Goal: Task Accomplishment & Management: Manage account settings

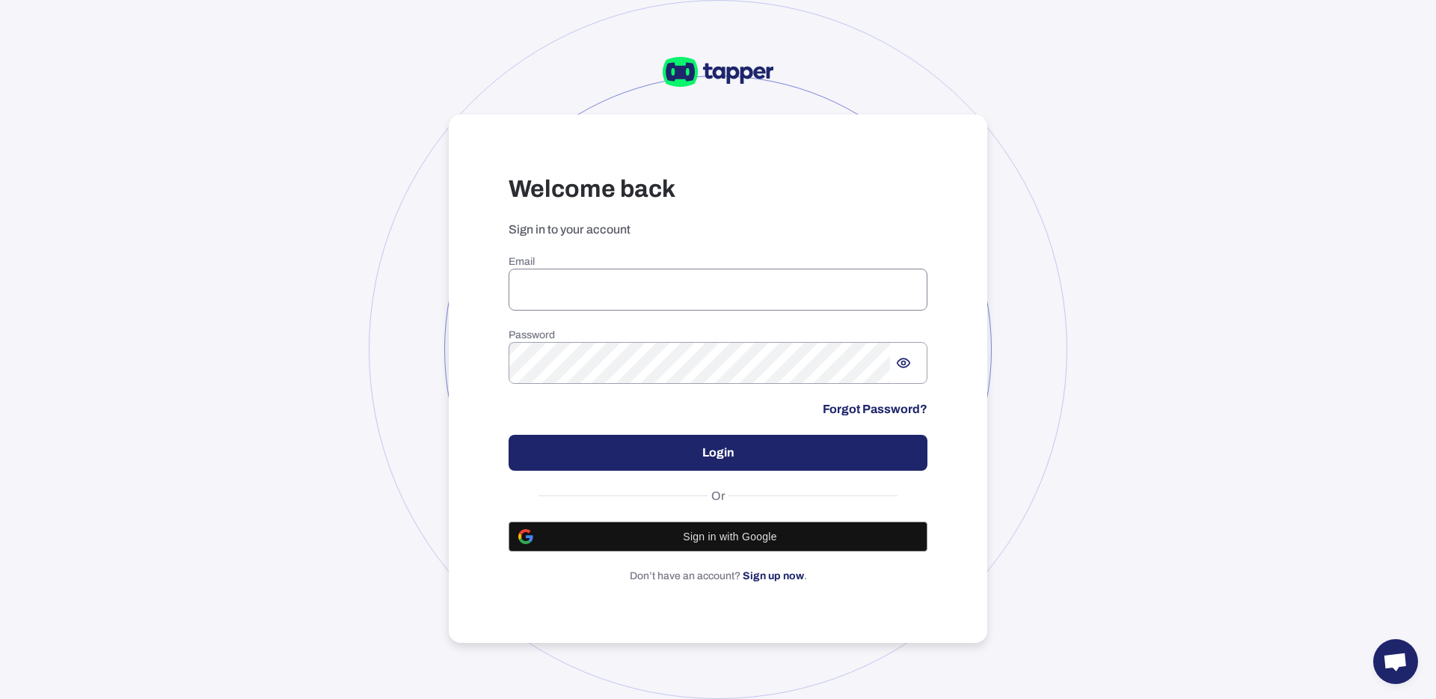
click at [668, 299] on input "email" at bounding box center [718, 290] width 419 height 42
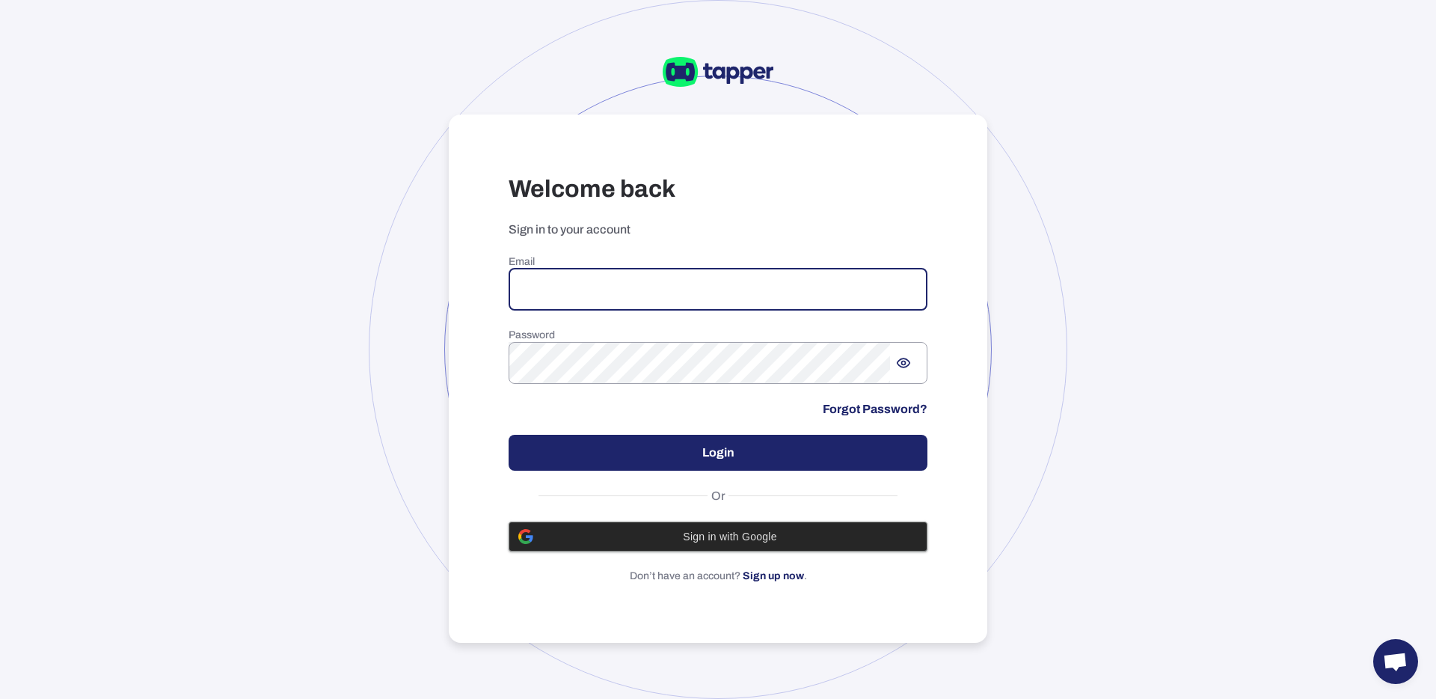
click at [782, 543] on div "Sign in with Google" at bounding box center [717, 536] width 399 height 28
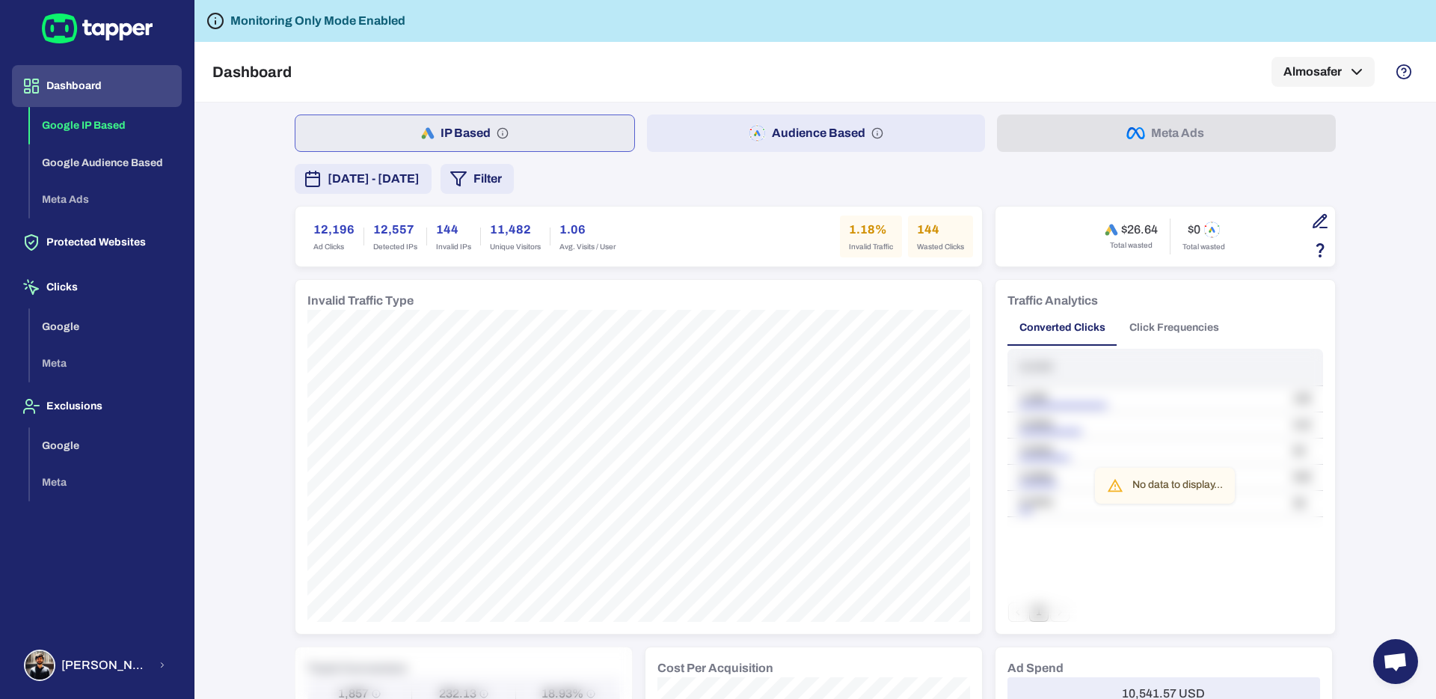
click at [257, 289] on div "IP Based Audience Based Meta Ads [DATE] - [DATE] Filter 12,196 Ad Clicks 12,557…" at bounding box center [815, 400] width 1242 height 596
click at [102, 447] on button "Google" at bounding box center [106, 445] width 152 height 37
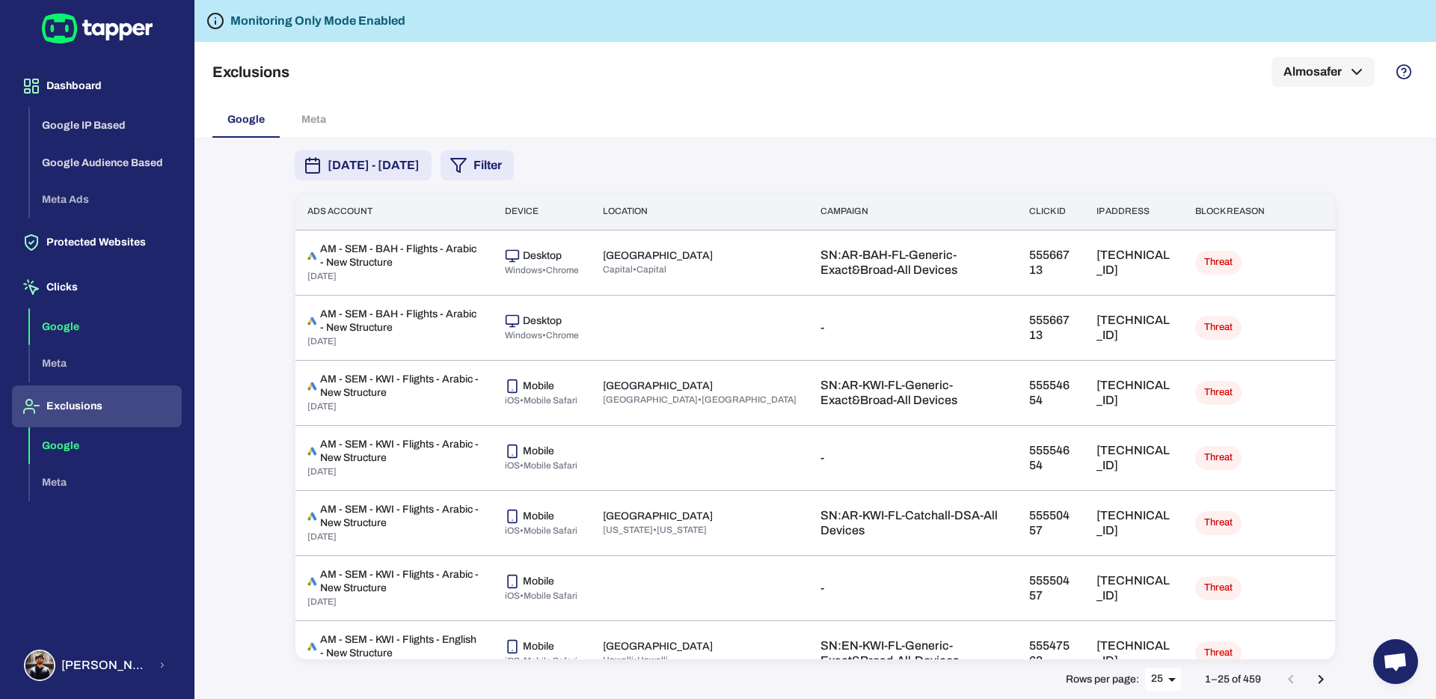
click at [99, 337] on button "Google" at bounding box center [106, 326] width 152 height 37
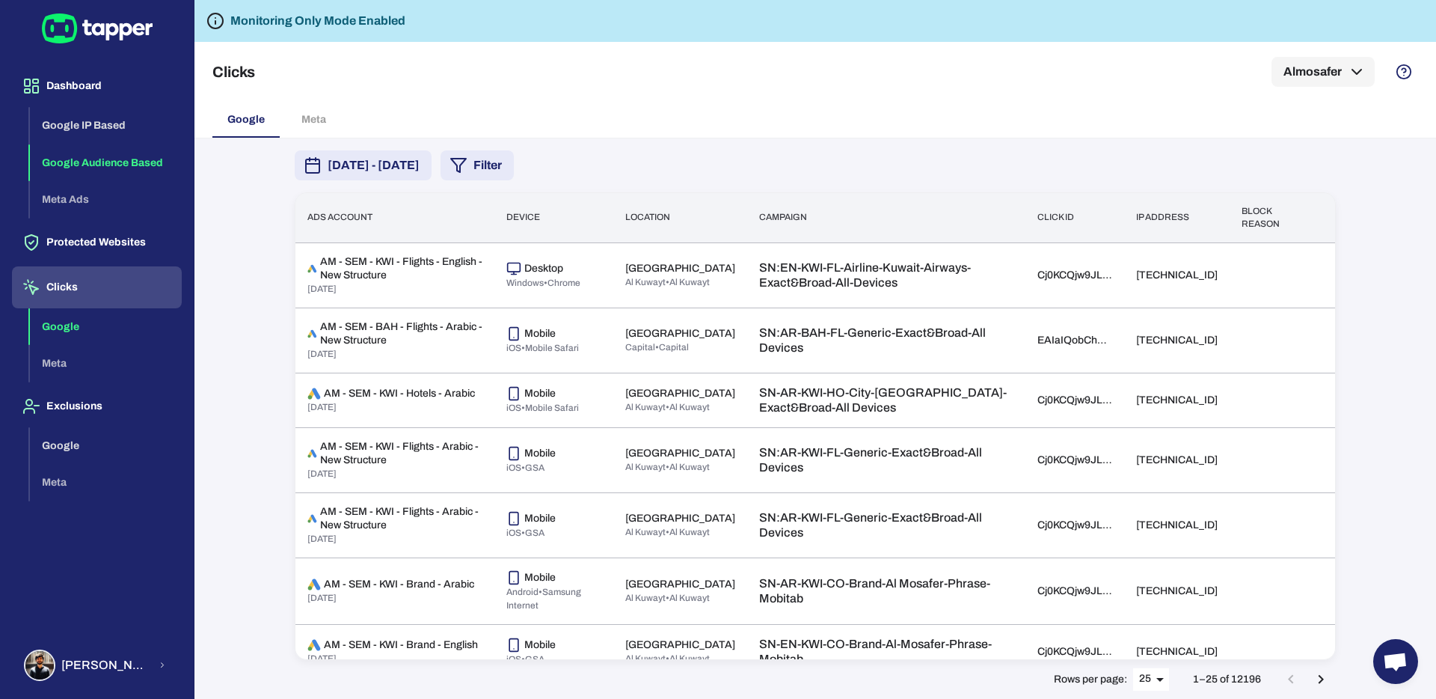
click at [120, 159] on button "Google Audience Based" at bounding box center [106, 162] width 152 height 37
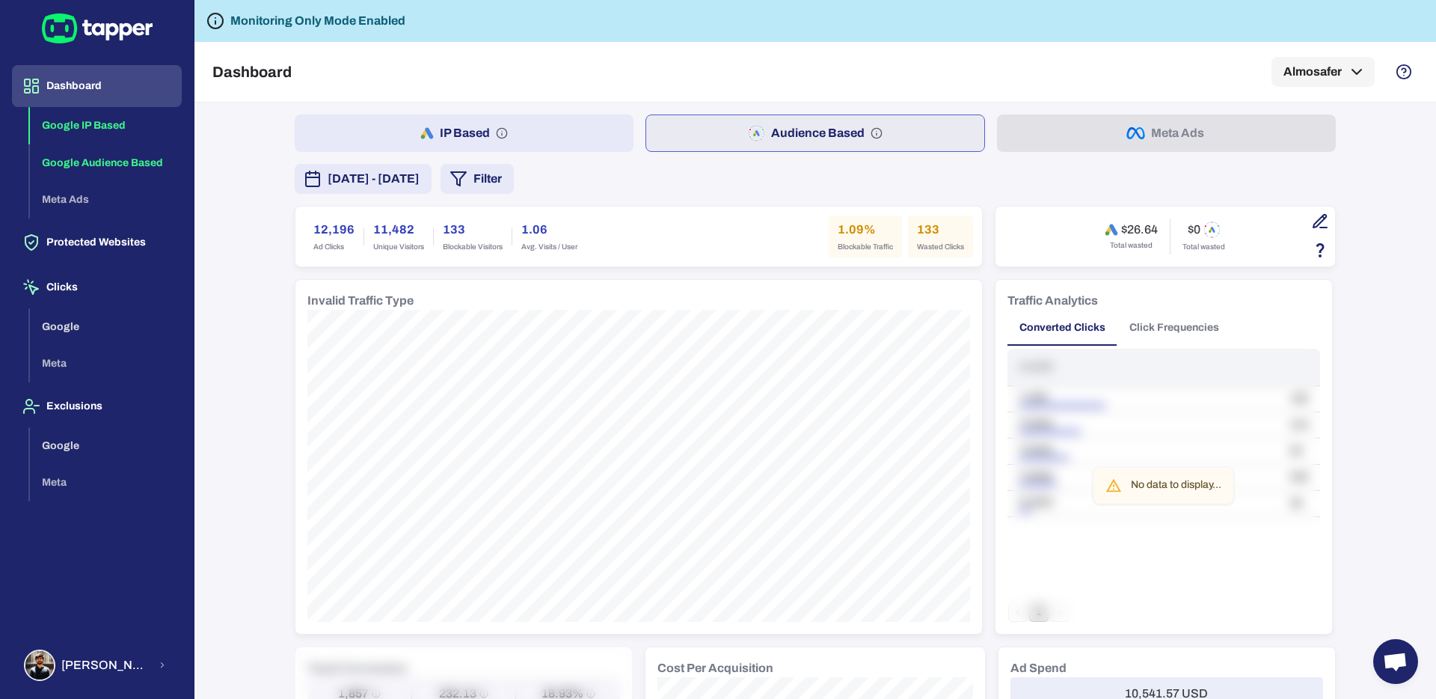
click at [126, 136] on button "Google IP Based" at bounding box center [106, 125] width 152 height 37
click at [885, 164] on div "[DATE] - [DATE] Filter" at bounding box center [815, 179] width 1041 height 30
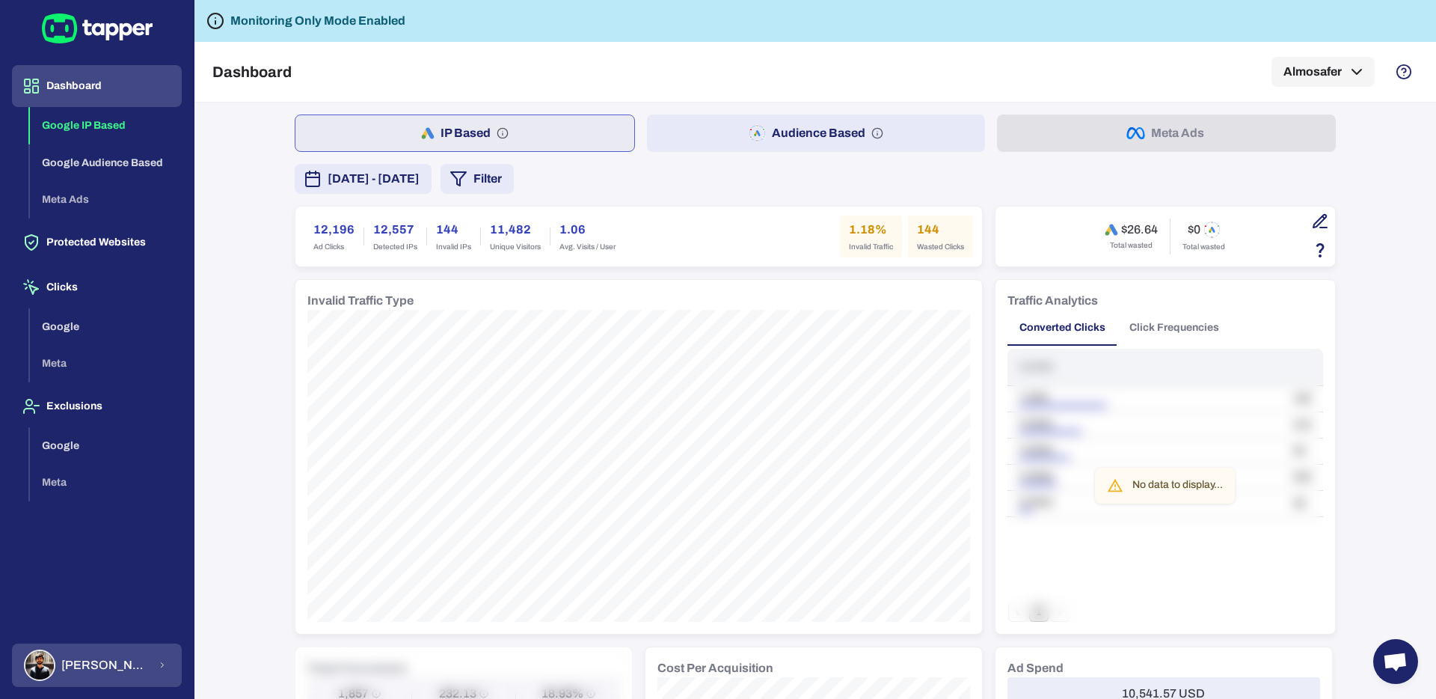
click at [111, 666] on span "[PERSON_NAME]" at bounding box center [105, 664] width 88 height 15
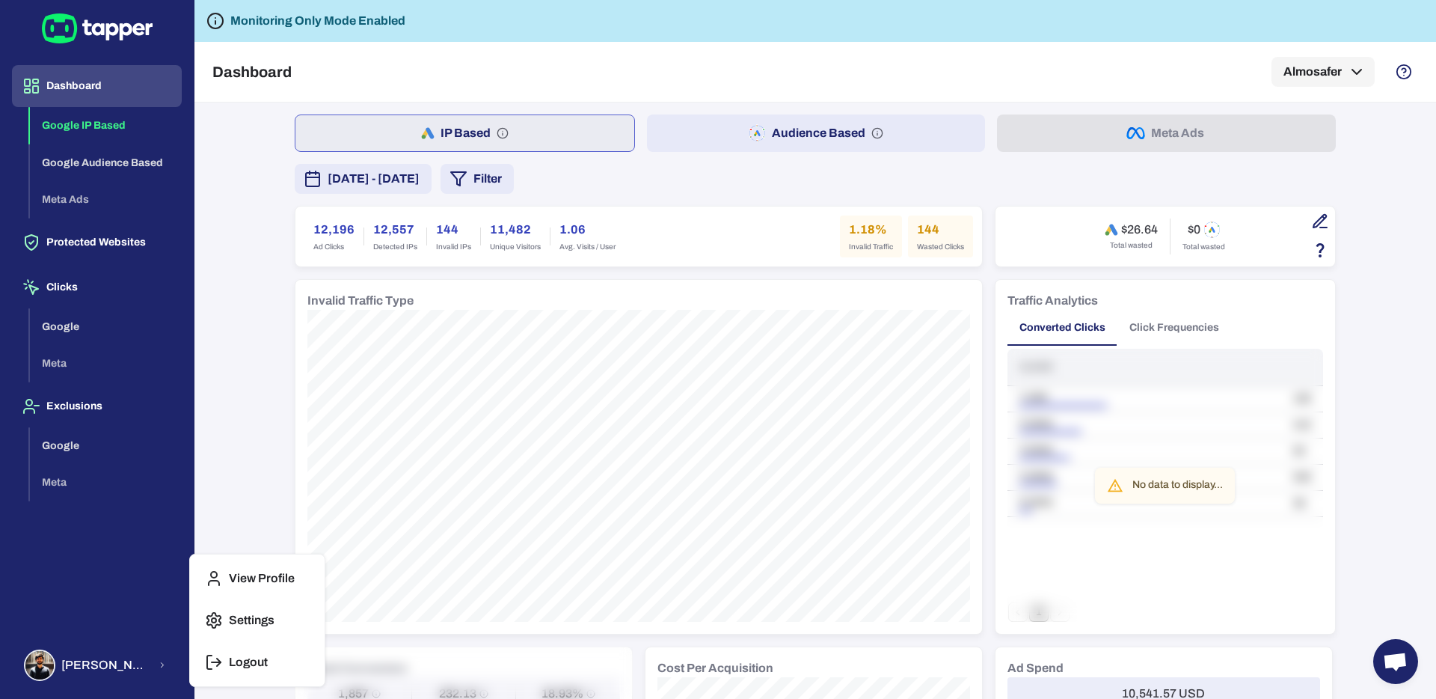
click at [264, 619] on p "Settings" at bounding box center [252, 620] width 46 height 15
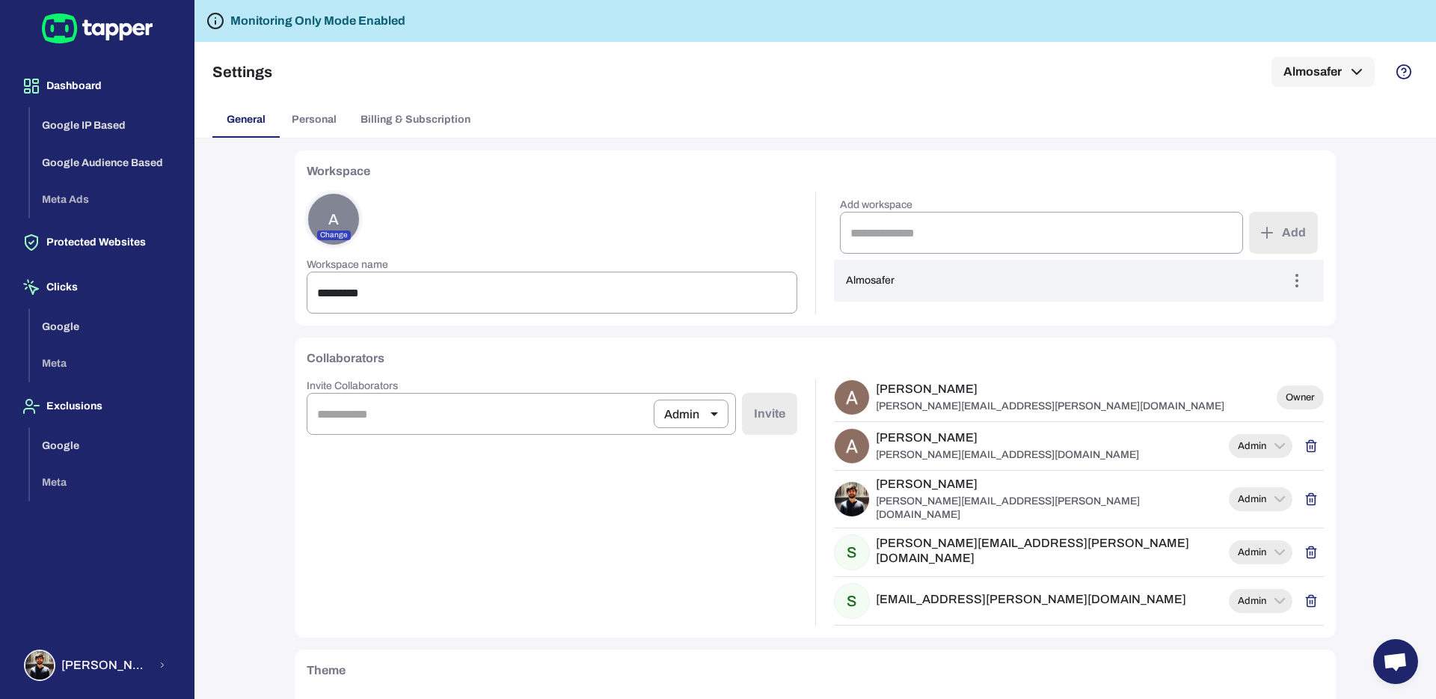
click at [105, 28] on icon at bounding box center [111, 31] width 13 height 17
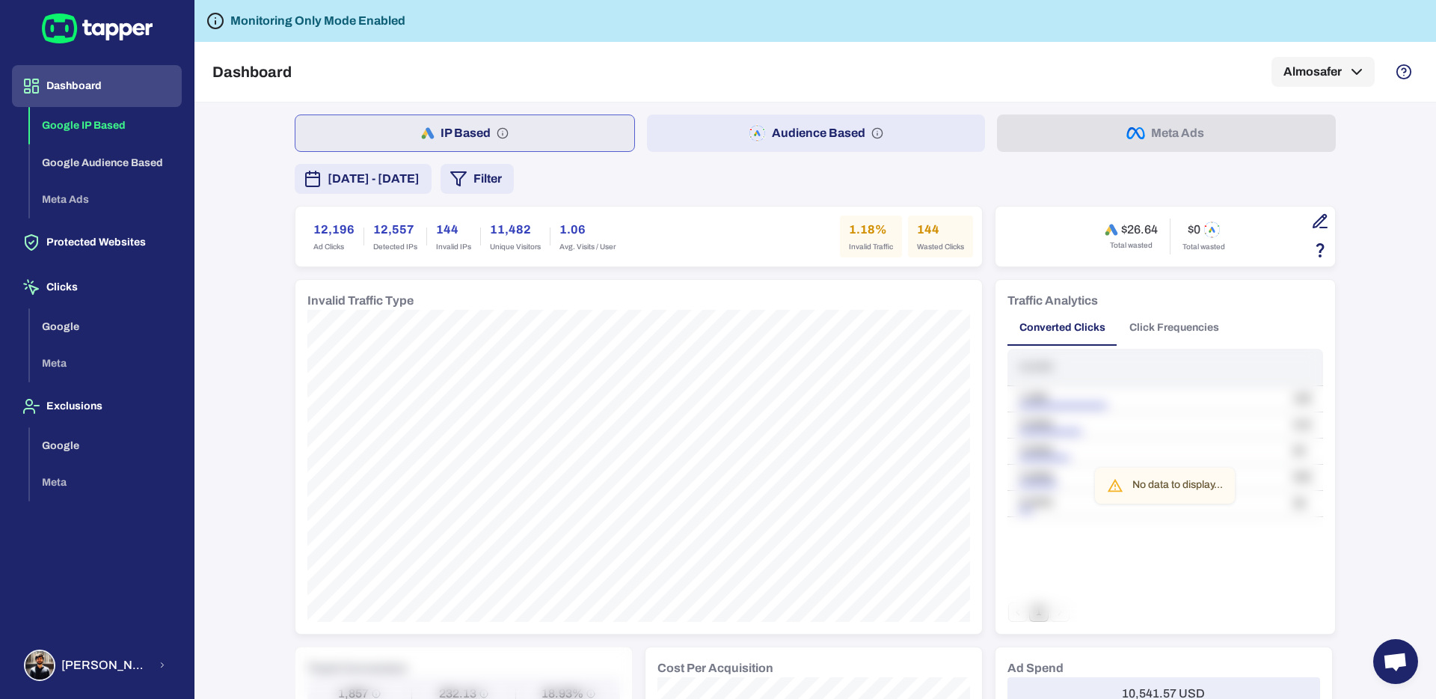
click at [1341, 91] on div "Dashboard Almosafer" at bounding box center [815, 72] width 1206 height 60
click at [1341, 81] on button "Almosafer" at bounding box center [1323, 72] width 103 height 30
click at [904, 35] on div at bounding box center [718, 349] width 1436 height 699
click at [1351, 81] on button "Almosafer" at bounding box center [1323, 72] width 103 height 30
click at [829, 157] on div at bounding box center [718, 349] width 1436 height 699
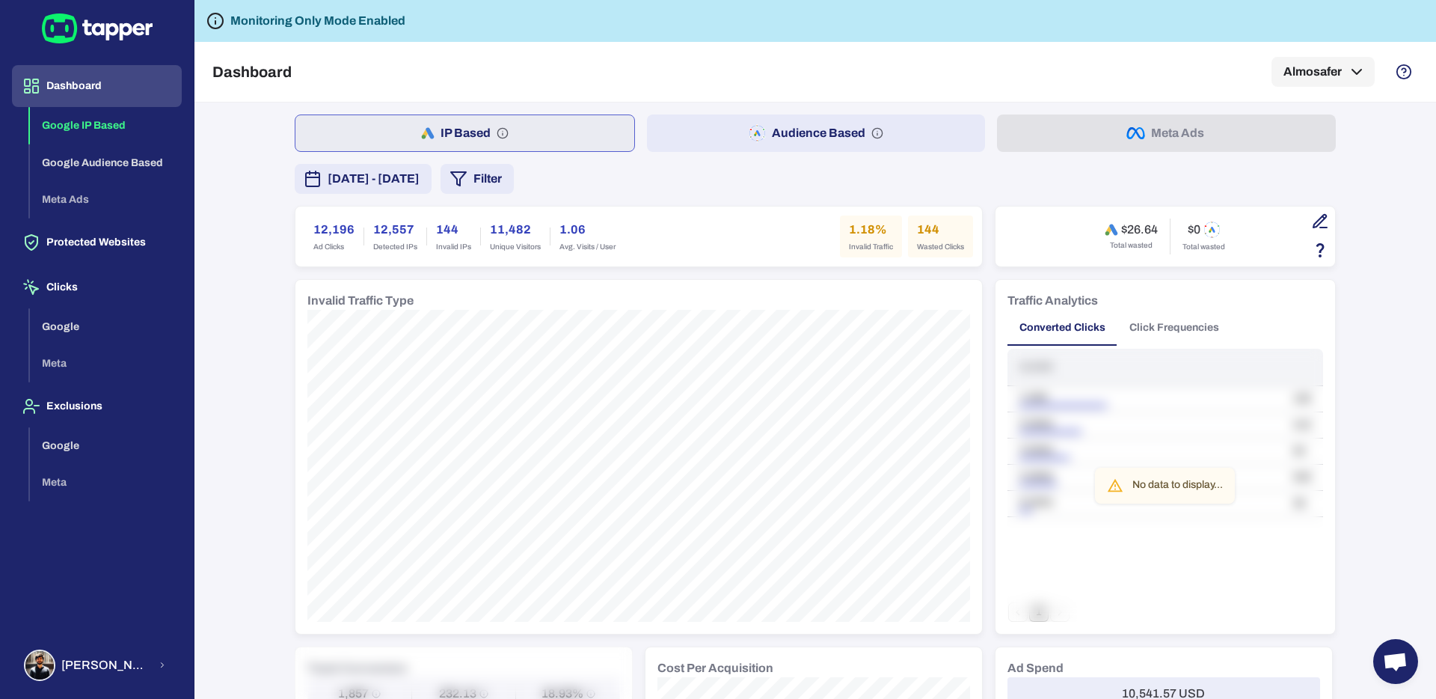
click at [358, 23] on h6 "Monitoring Only Mode Enabled" at bounding box center [317, 21] width 175 height 18
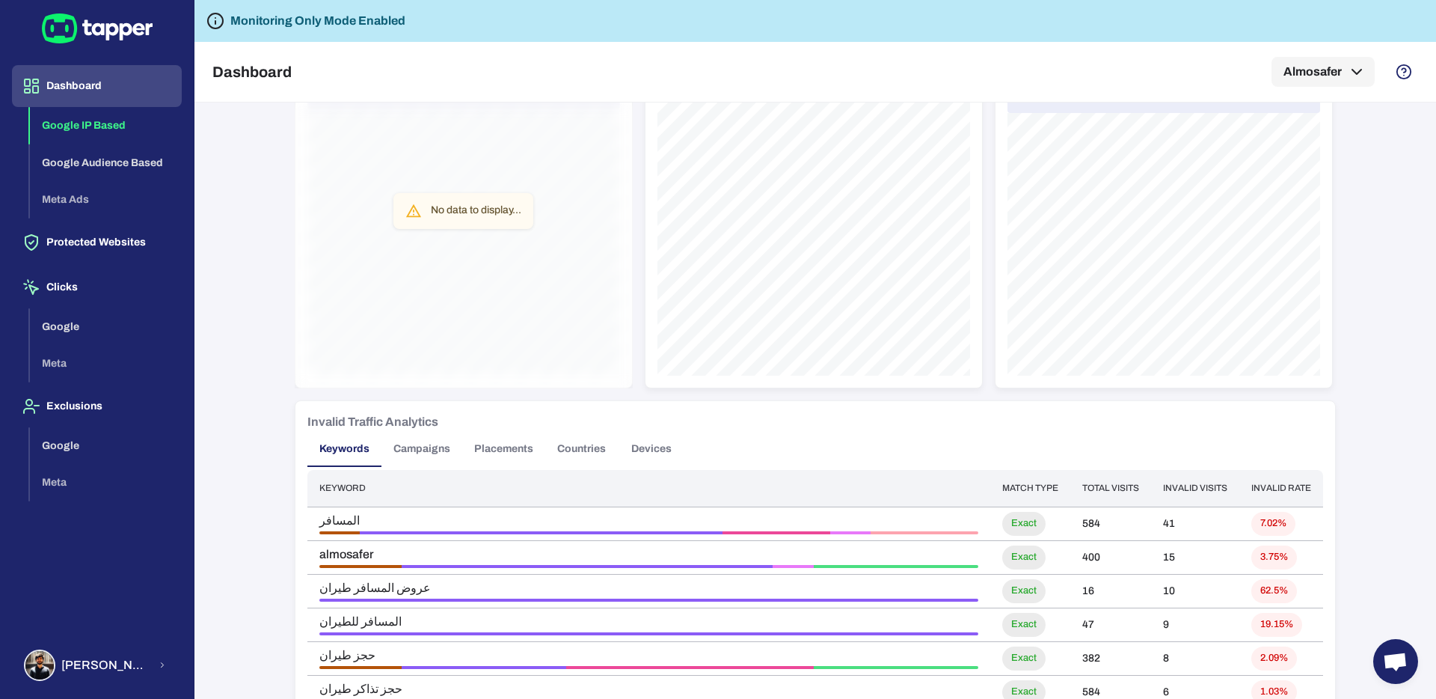
scroll to position [1049, 0]
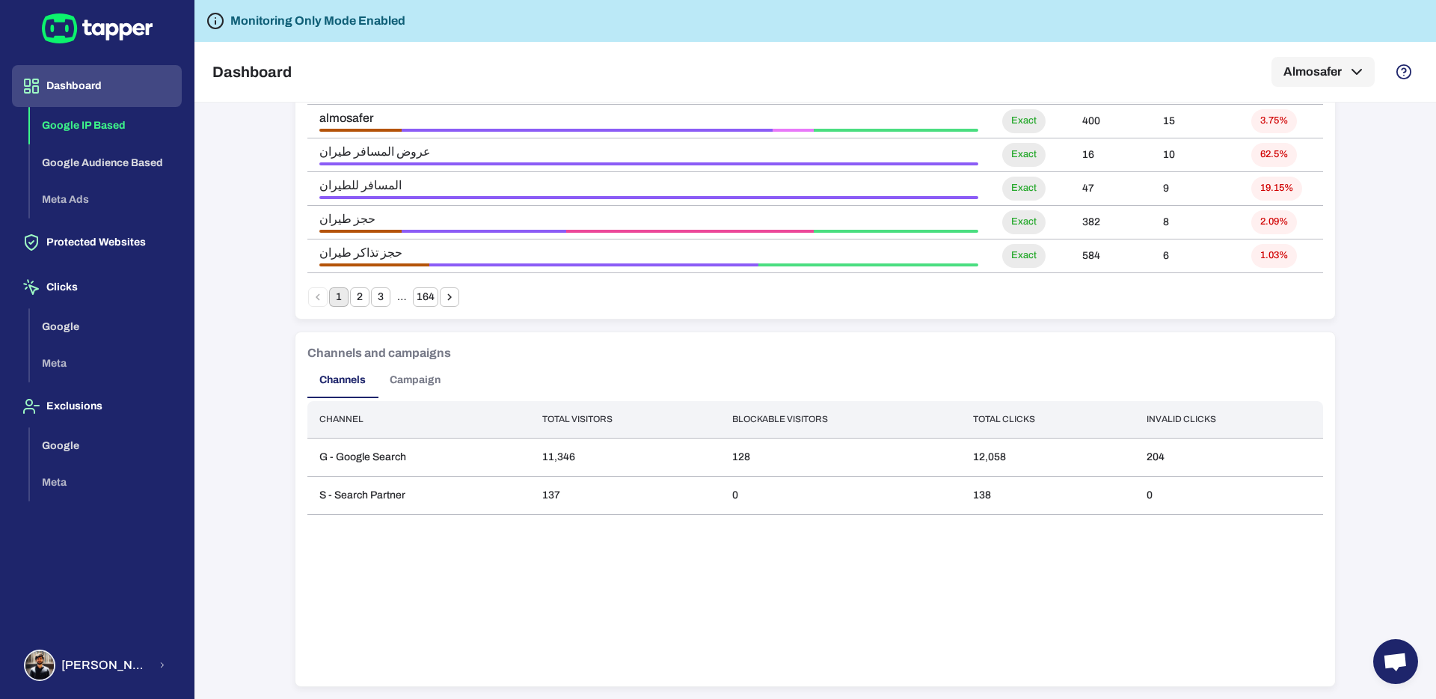
click at [414, 381] on button "Campaign" at bounding box center [415, 380] width 75 height 36
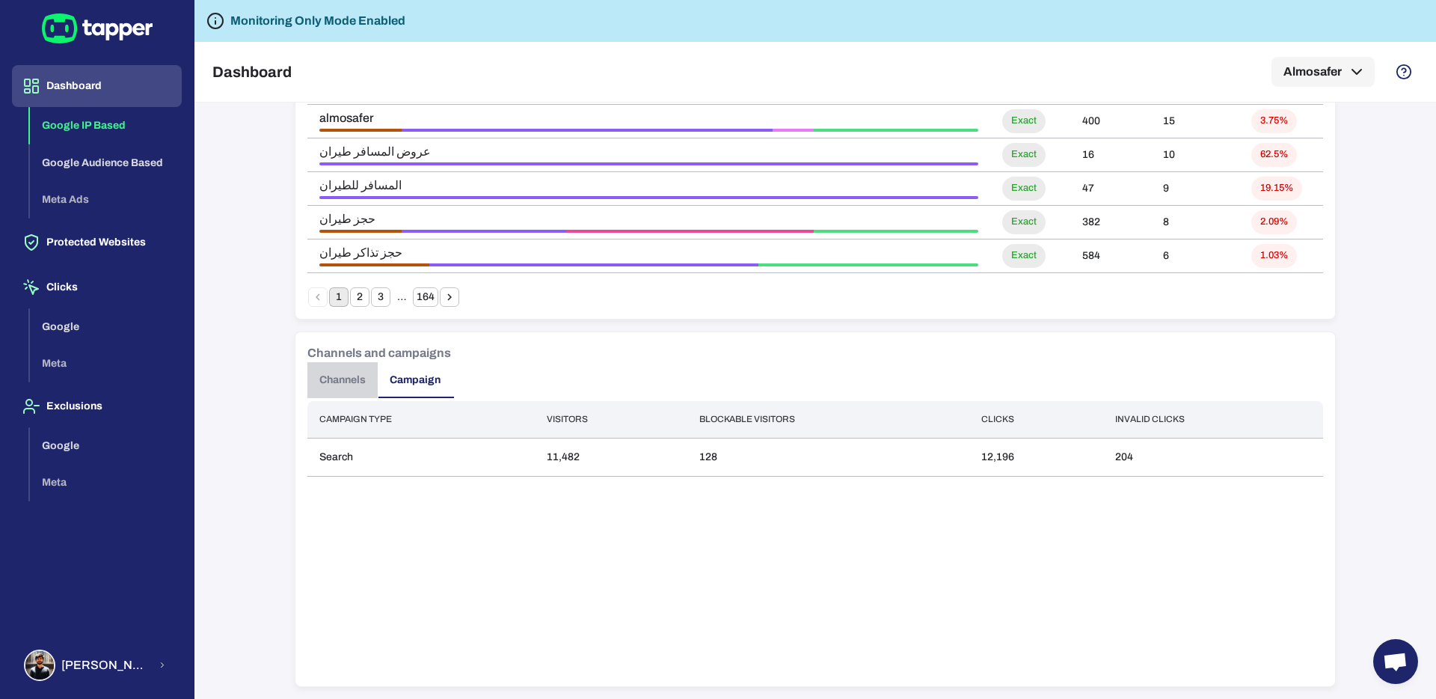
click at [358, 375] on button "Channels" at bounding box center [342, 380] width 70 height 36
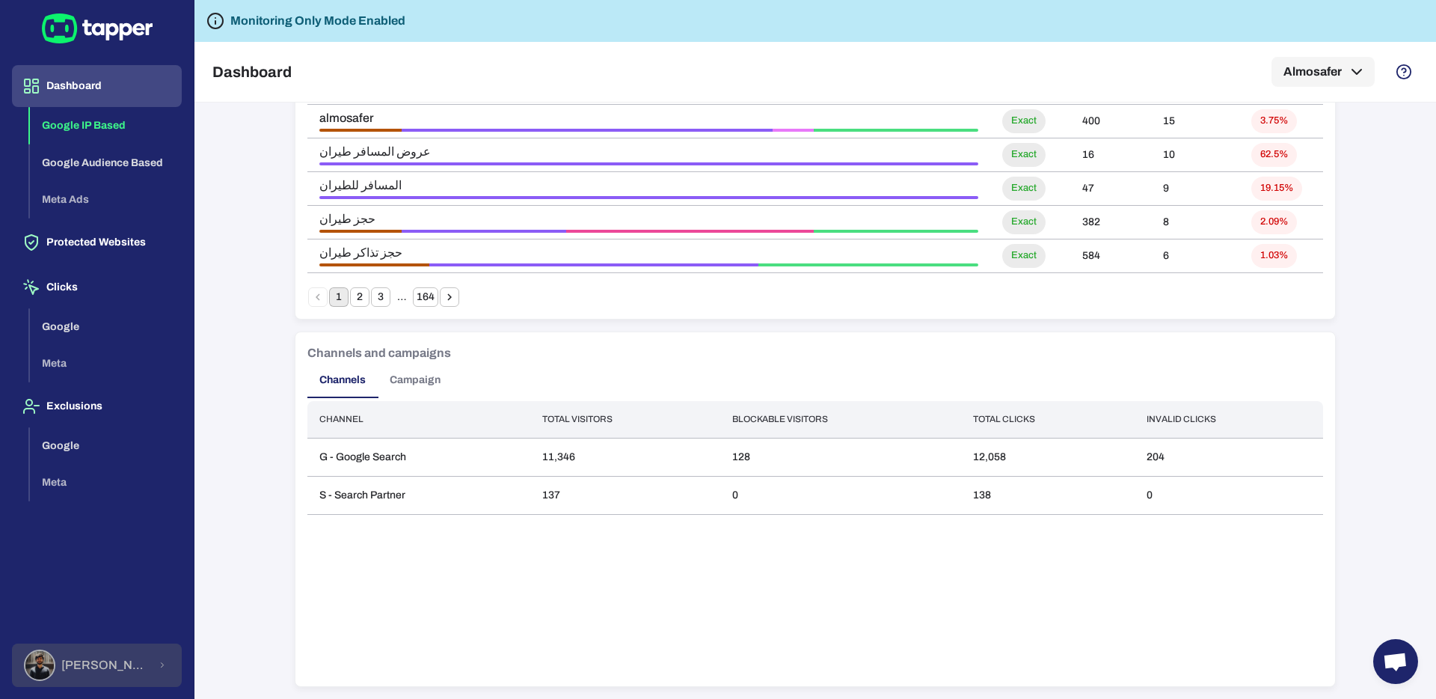
click at [129, 664] on button "[PERSON_NAME]" at bounding box center [97, 664] width 170 height 43
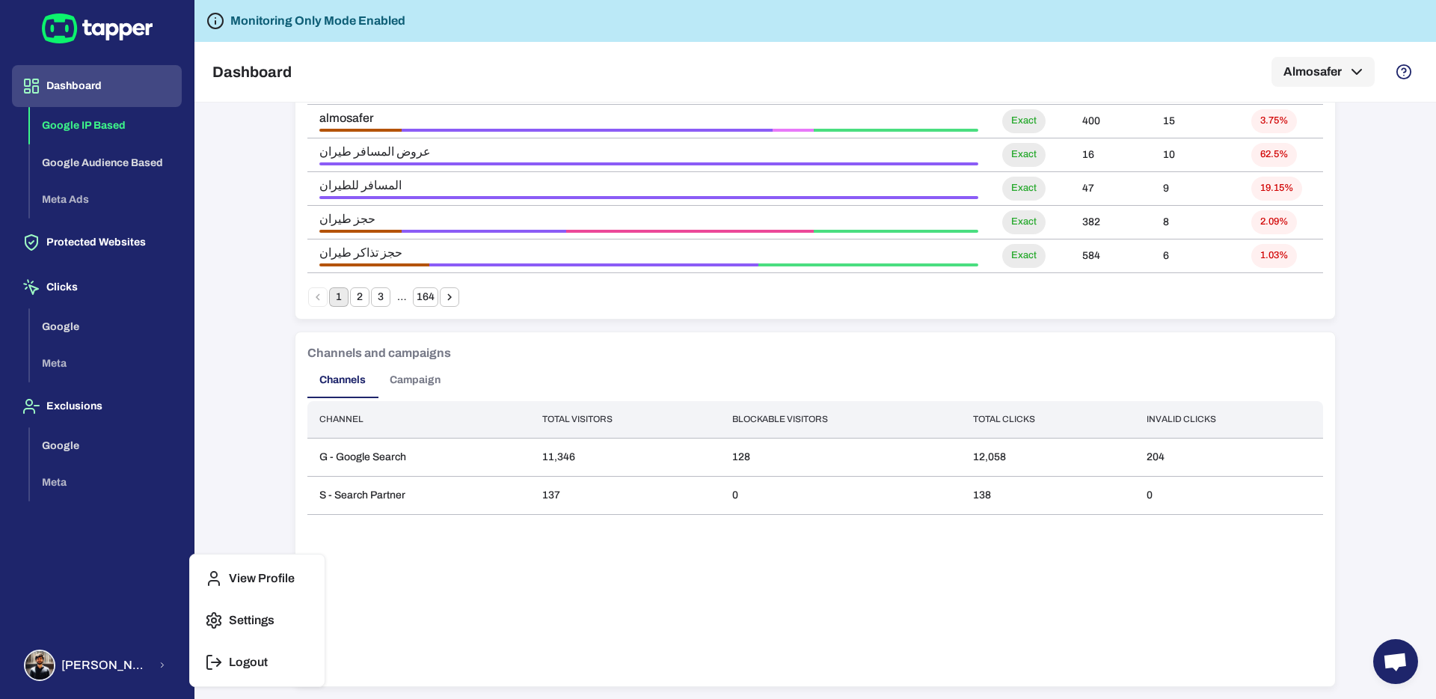
click at [243, 613] on p "Settings" at bounding box center [252, 620] width 46 height 15
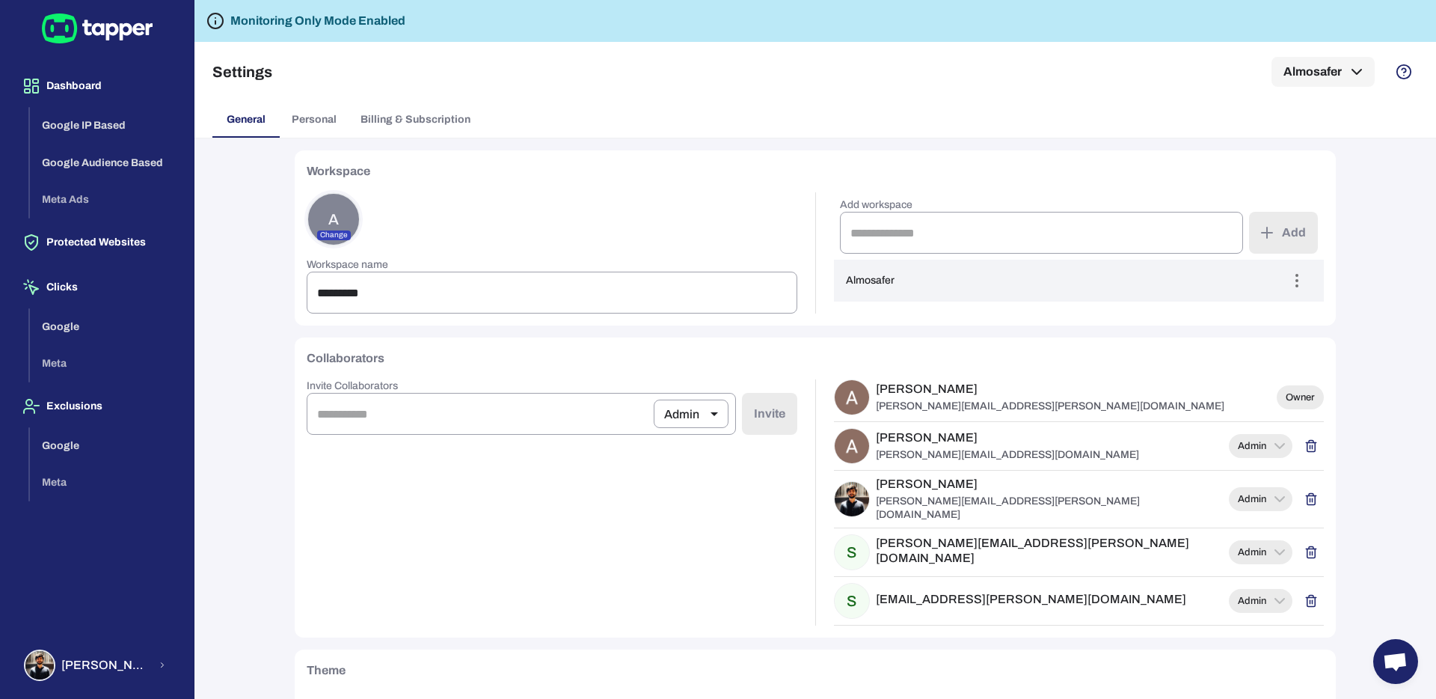
click at [864, 335] on div "Workspace A Change Workspace name ********* ​ Add workspace ​ Add Almosafer Swi…" at bounding box center [815, 418] width 1077 height 560
click at [374, 124] on span "Billing & Subscription" at bounding box center [416, 119] width 110 height 13
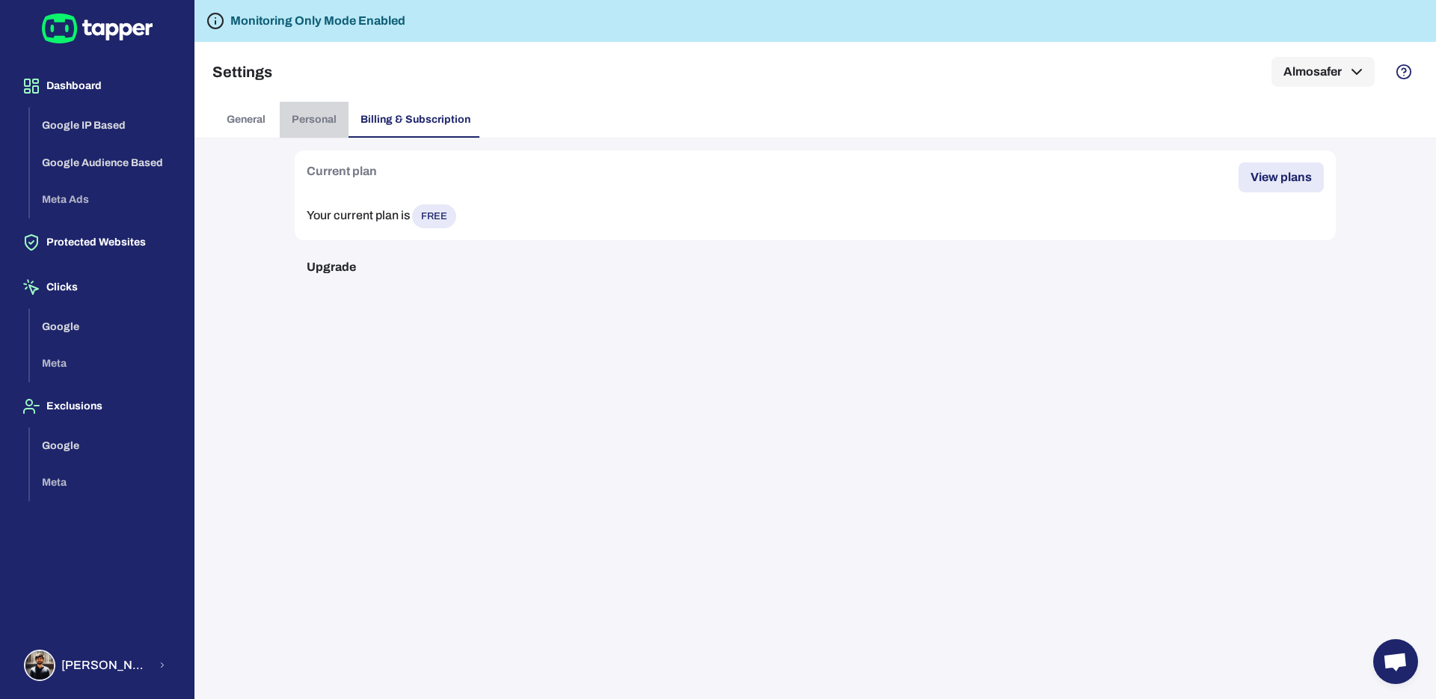
click at [318, 123] on span "Personal" at bounding box center [314, 119] width 45 height 13
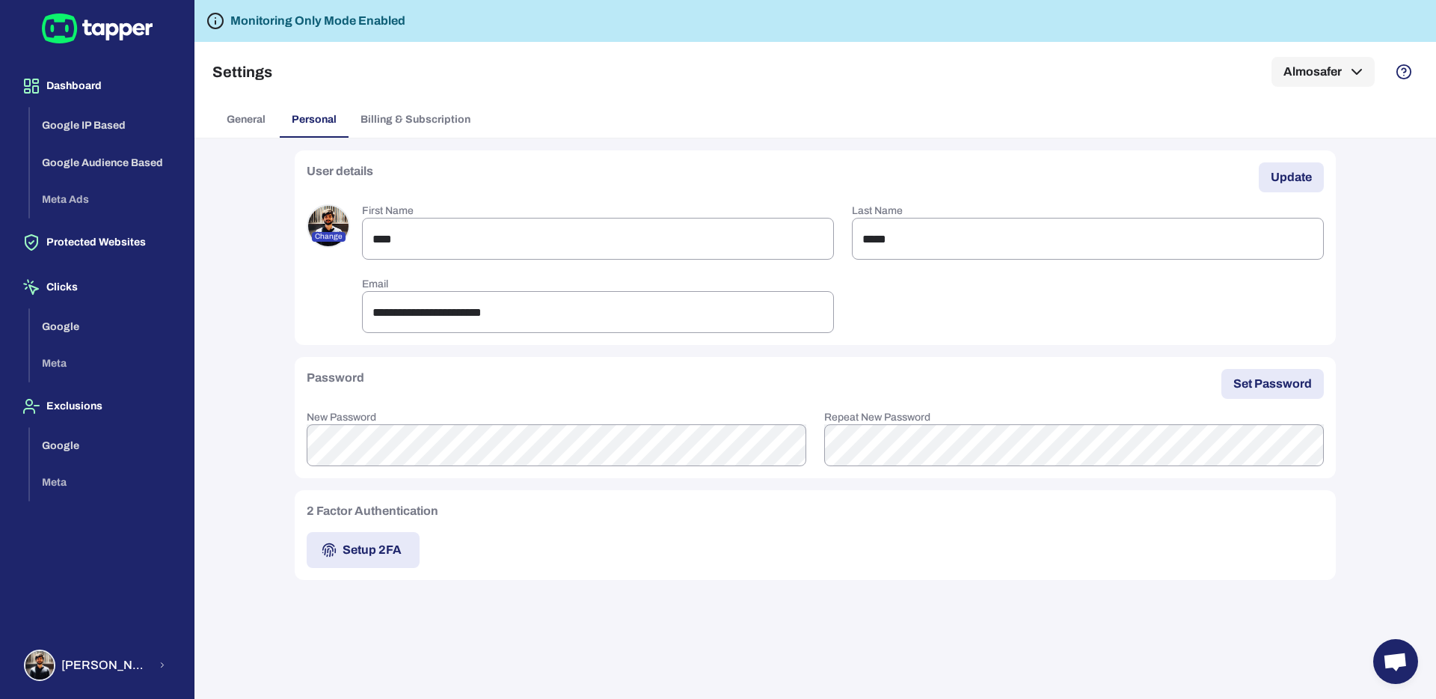
click at [229, 122] on span "General" at bounding box center [246, 119] width 39 height 13
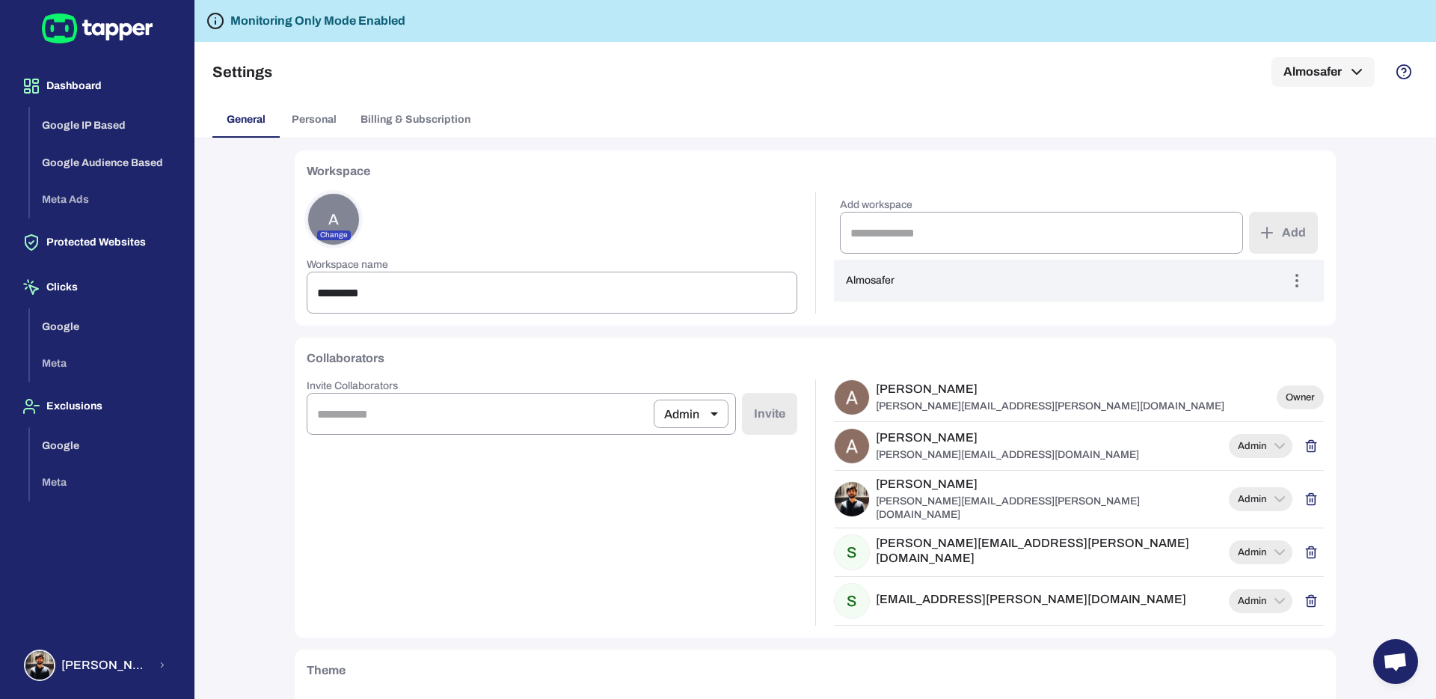
click at [223, 411] on div "Workspace A Change Workspace name ********* ​ Add workspace ​ Add Almosafer Swi…" at bounding box center [815, 418] width 1242 height 560
click at [502, 104] on div "General Personal Billing & Subscription" at bounding box center [815, 120] width 1206 height 36
click at [260, 298] on div "Workspace A Change Workspace name ********* ​ Add workspace ​ Add Almosafer Swi…" at bounding box center [815, 418] width 1242 height 560
click at [92, 79] on button "Dashboard" at bounding box center [97, 86] width 170 height 42
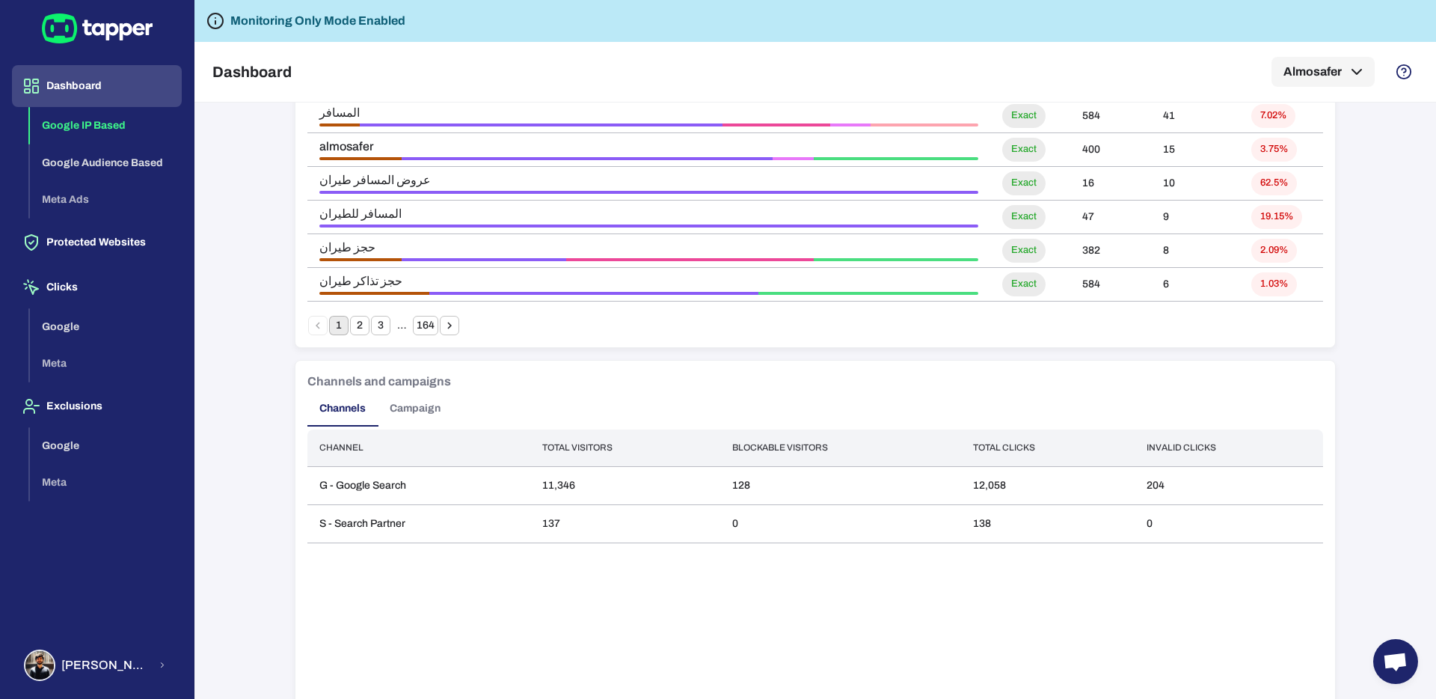
scroll to position [1049, 0]
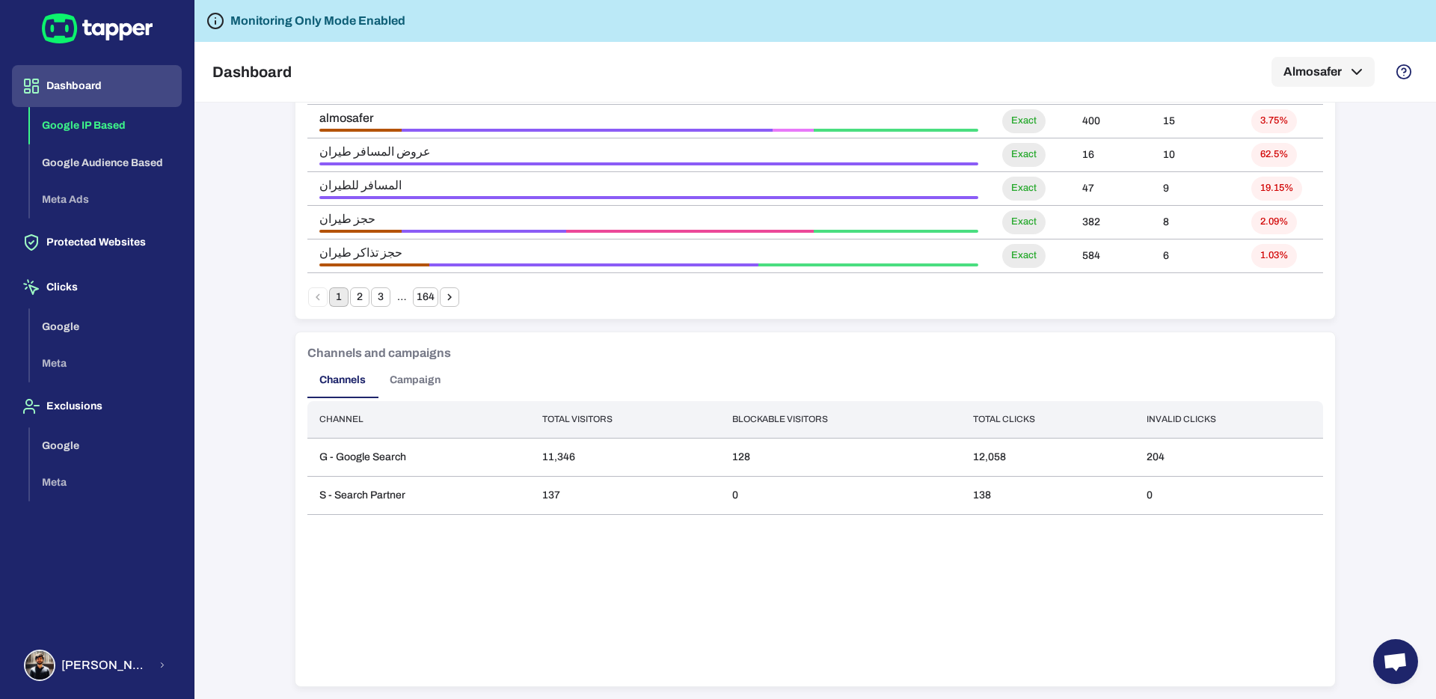
click at [408, 380] on button "Campaign" at bounding box center [415, 380] width 75 height 36
click at [369, 382] on button "Channels" at bounding box center [342, 380] width 70 height 36
